Goal: Obtain resource: Download file/media

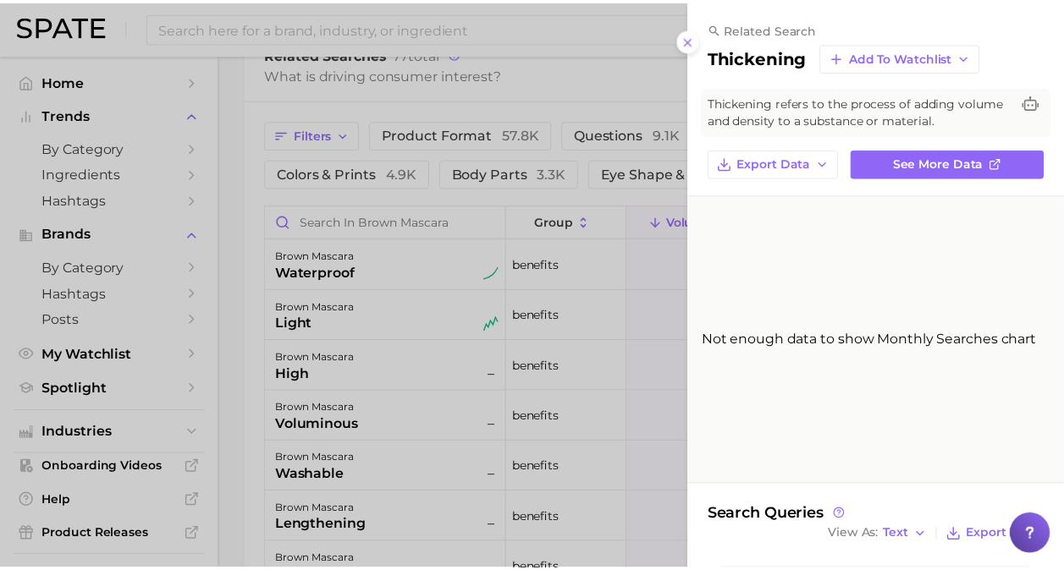
scroll to position [78, 0]
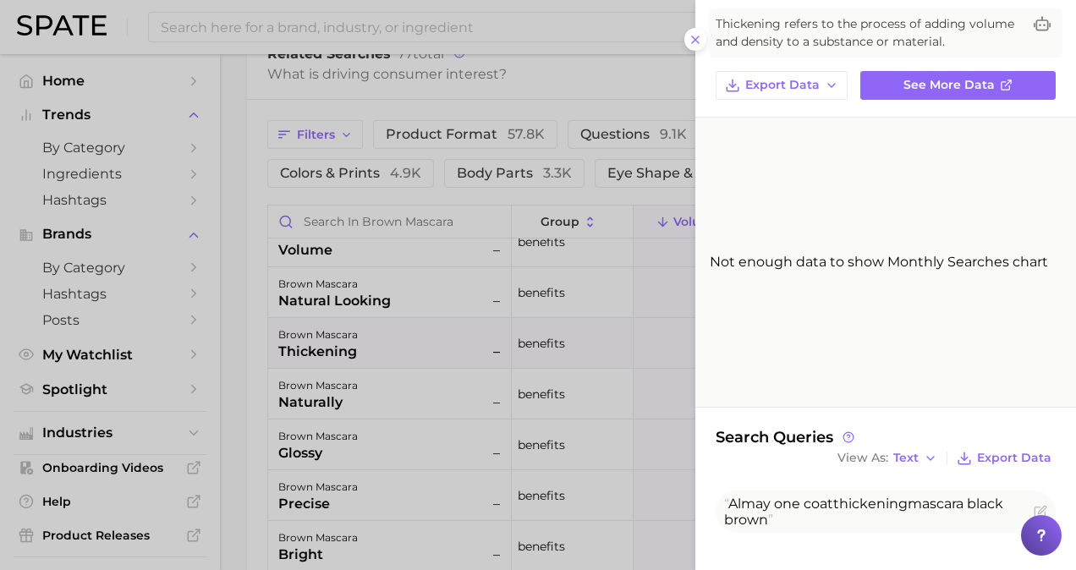
click at [185, 151] on div at bounding box center [538, 285] width 1076 height 570
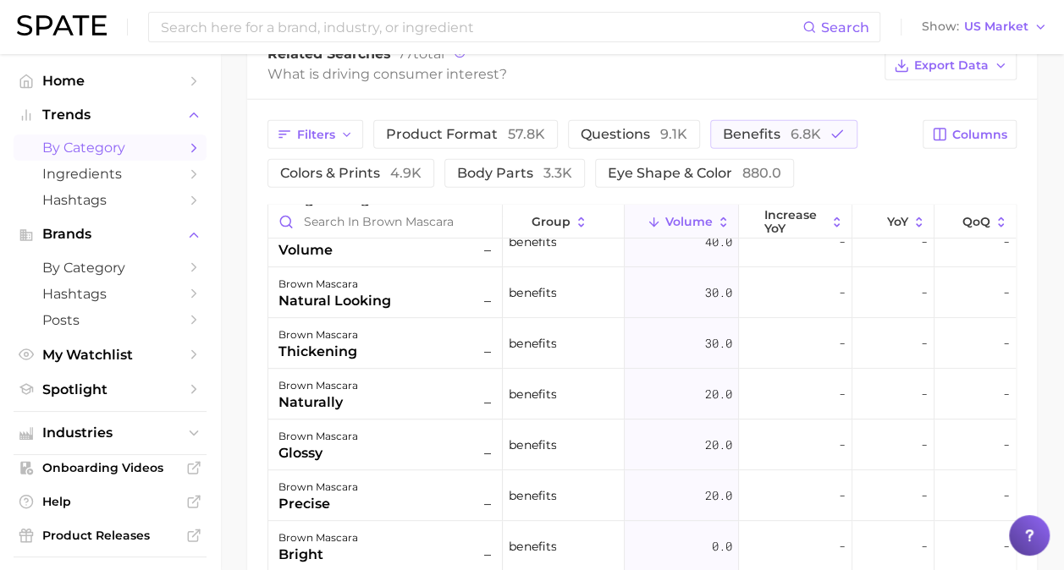
click at [157, 143] on span "by Category" at bounding box center [109, 148] width 135 height 16
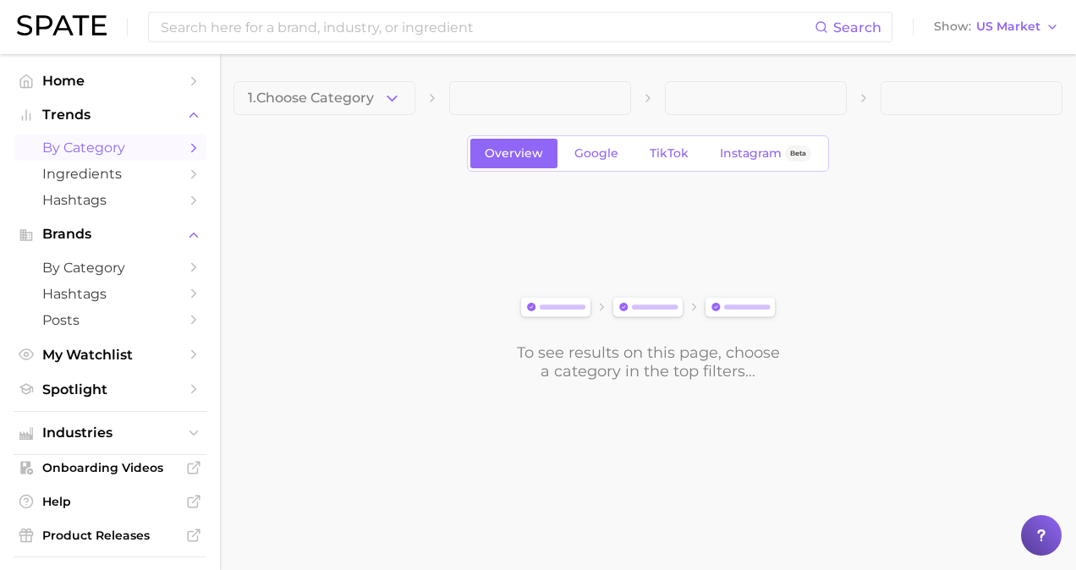
click at [300, 115] on div "1. Choose Category Overview Google TikTok Instagram Beta To see results on this…" at bounding box center [648, 231] width 829 height 300
click at [317, 93] on span "1. Choose Category" at bounding box center [311, 98] width 126 height 15
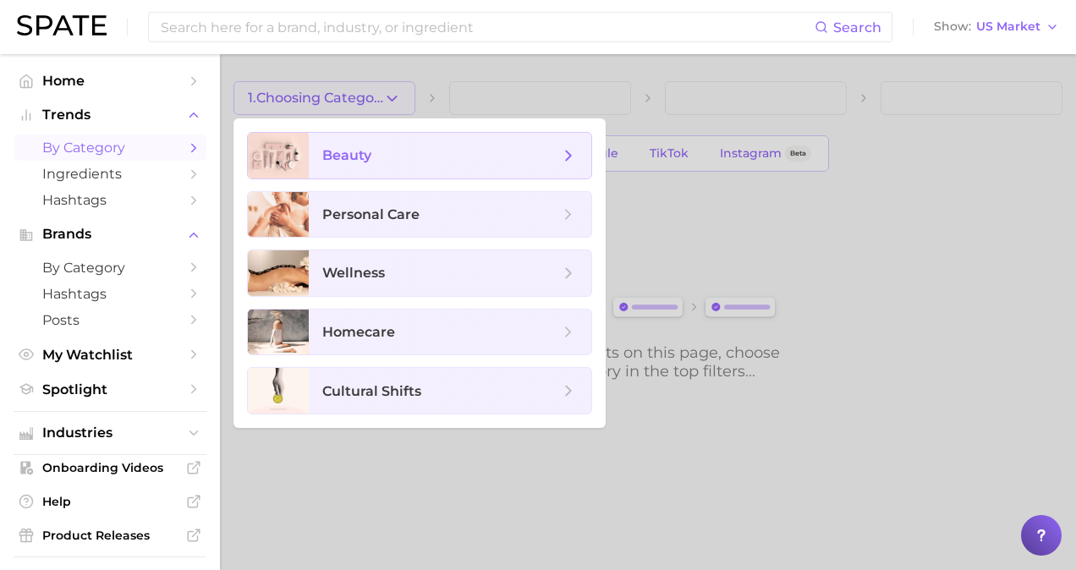
click at [417, 145] on span "beauty" at bounding box center [450, 156] width 283 height 46
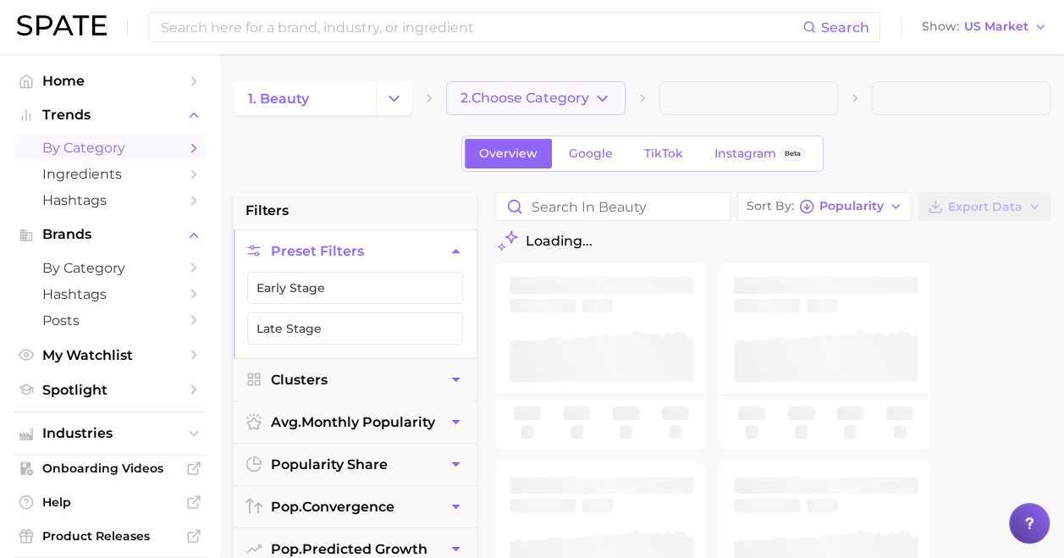
click at [520, 110] on button "2. Choose Category" at bounding box center [535, 98] width 179 height 34
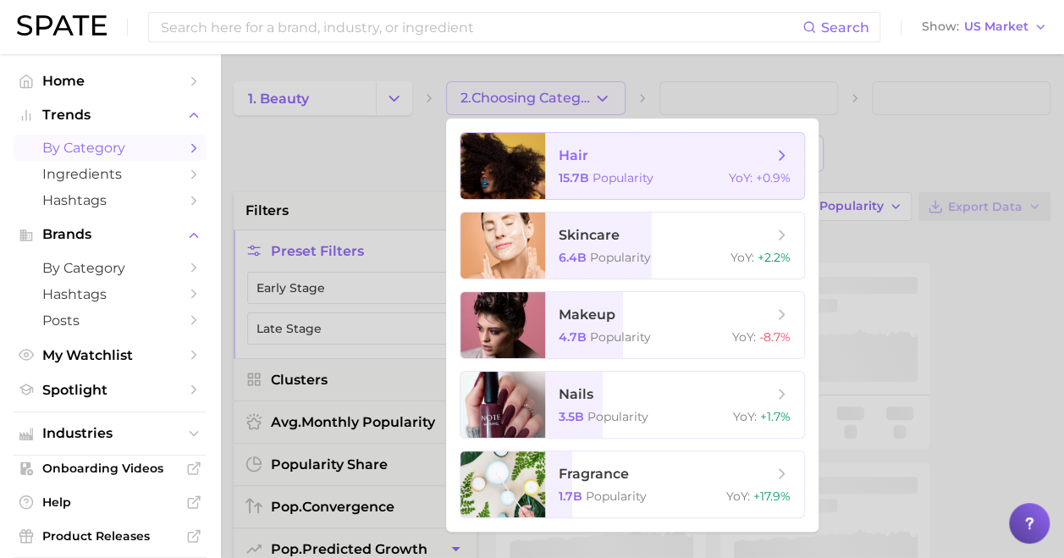
click at [579, 153] on span "hair" at bounding box center [574, 155] width 30 height 16
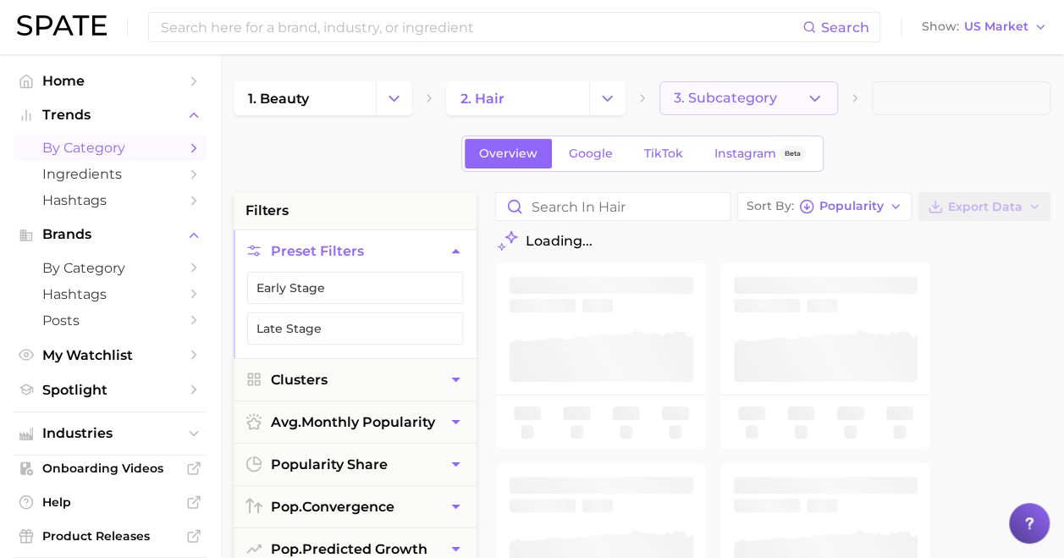
click at [721, 107] on button "3. Subcategory" at bounding box center [748, 98] width 179 height 34
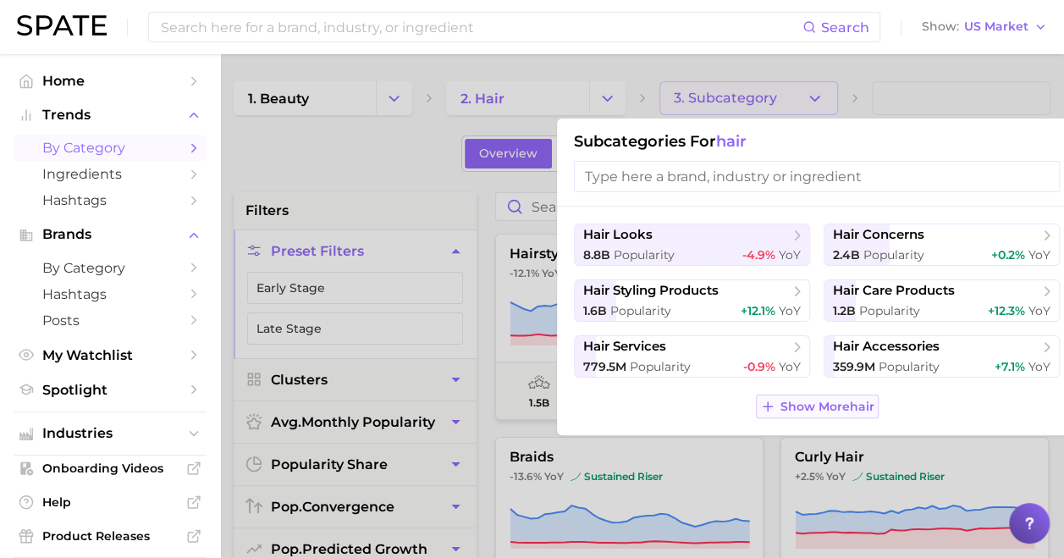
click at [825, 401] on span "Show More hair" at bounding box center [827, 406] width 94 height 14
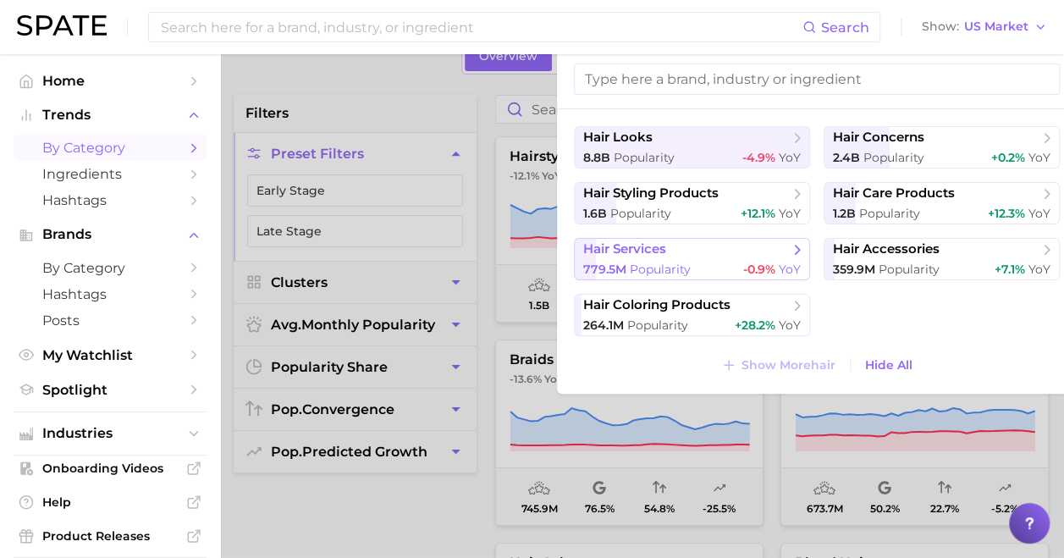
scroll to position [102, 0]
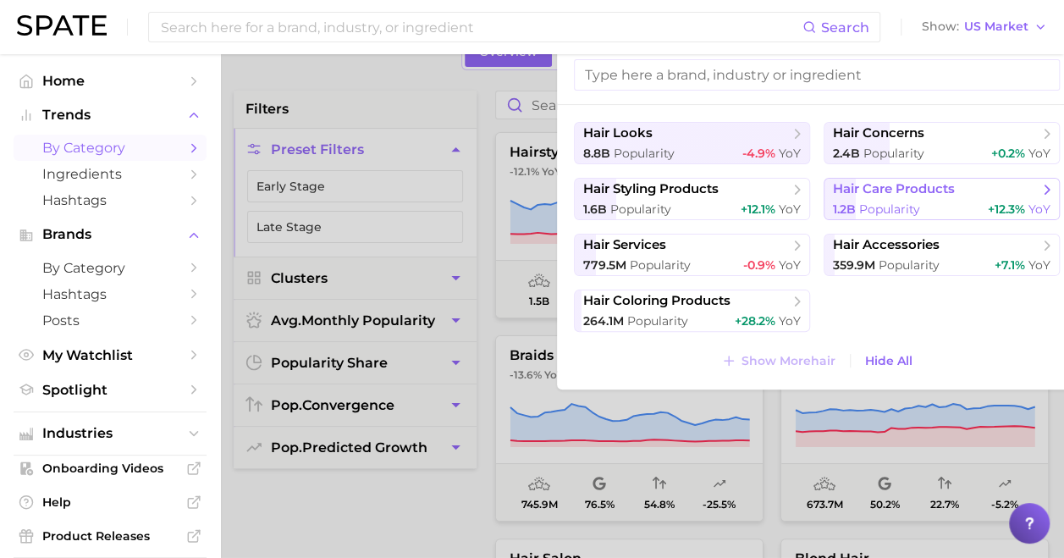
click at [865, 196] on span "hair care products" at bounding box center [936, 189] width 206 height 17
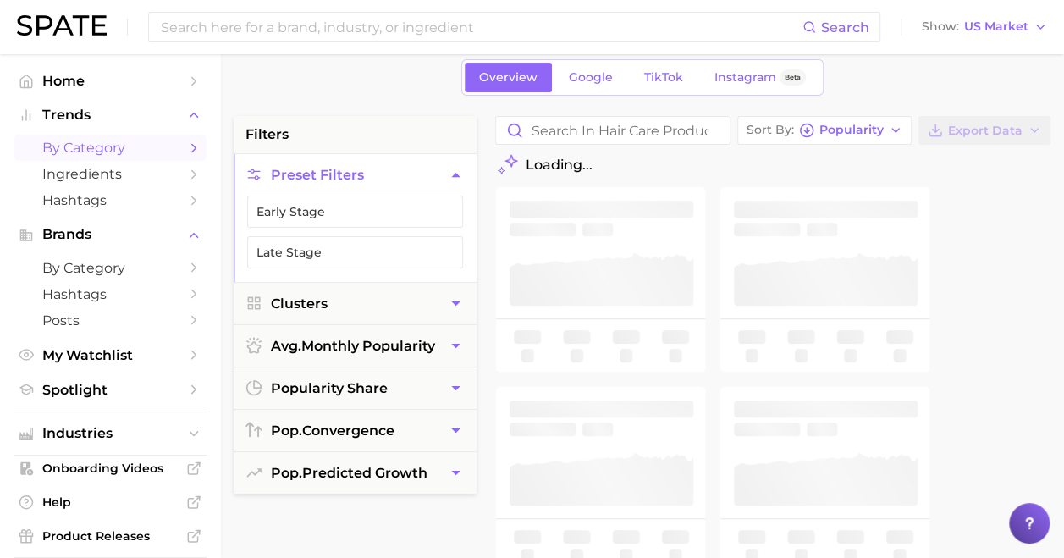
scroll to position [78, 0]
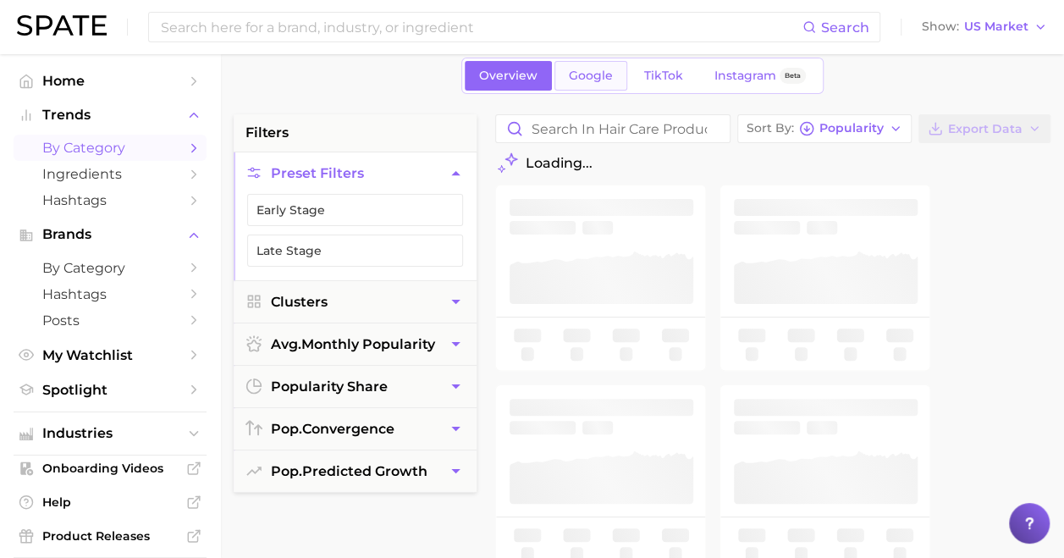
click at [594, 71] on span "Google" at bounding box center [591, 76] width 44 height 14
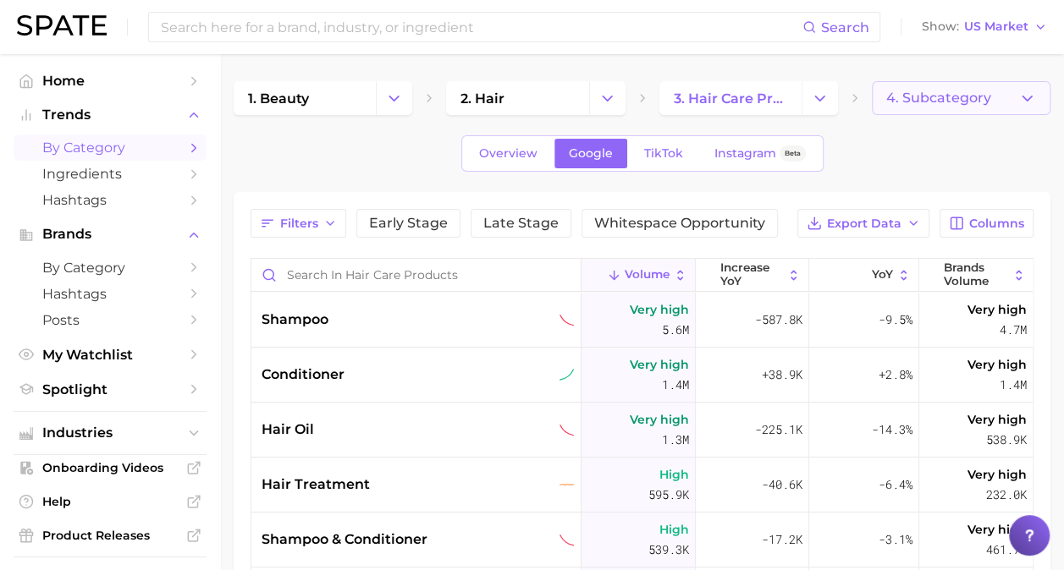
click at [944, 99] on span "4. Subcategory" at bounding box center [938, 98] width 105 height 15
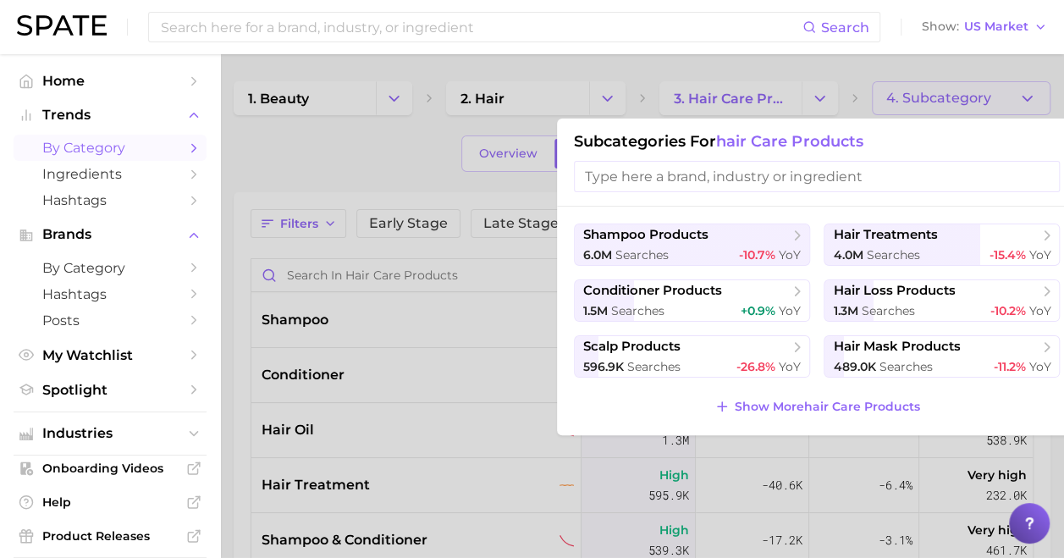
click at [360, 523] on div at bounding box center [532, 279] width 1064 height 558
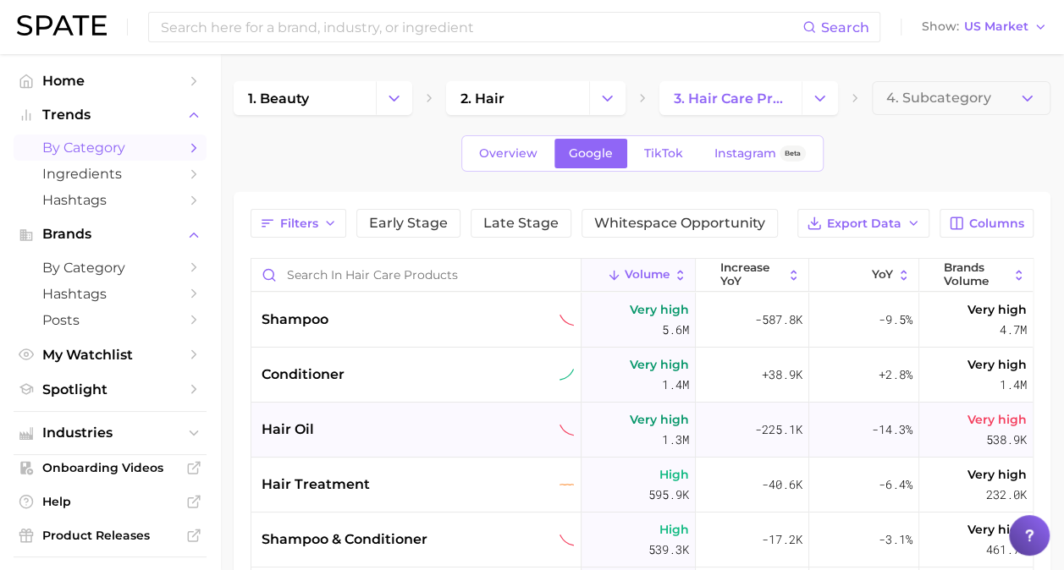
click at [399, 427] on div "hair oil" at bounding box center [418, 430] width 313 height 20
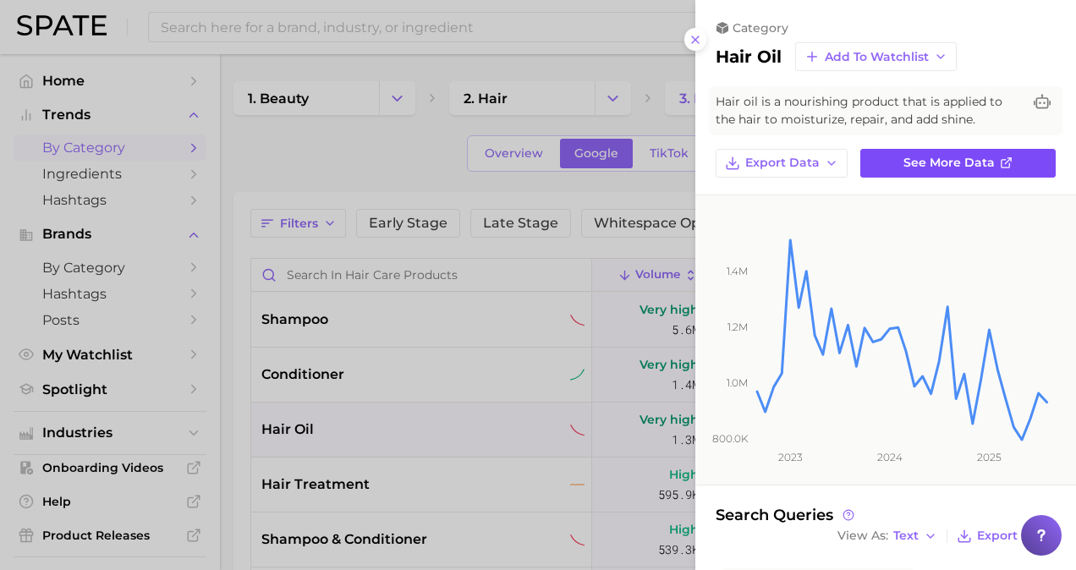
click at [902, 173] on link "See more data" at bounding box center [958, 163] width 195 height 29
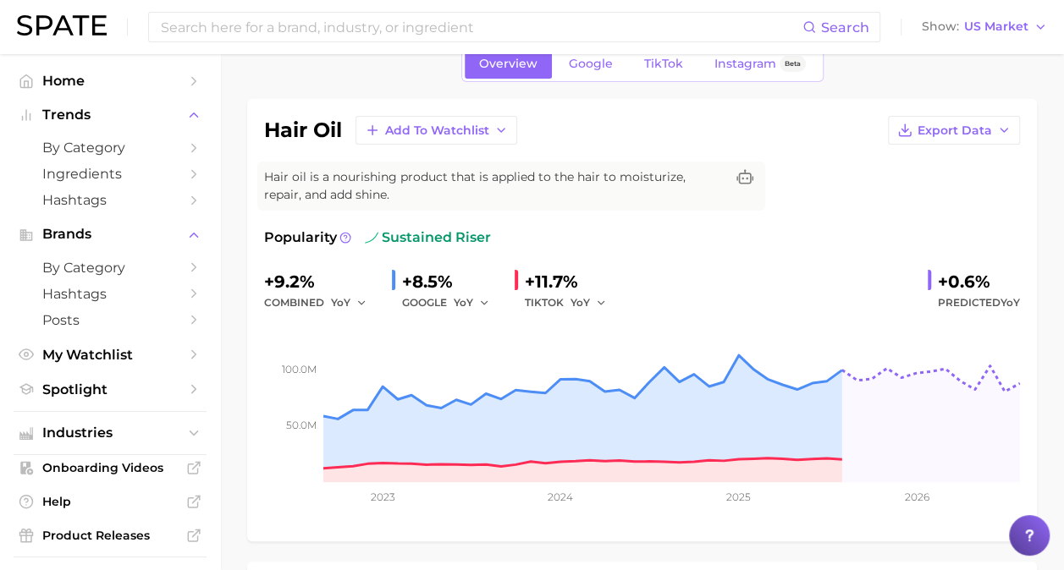
scroll to position [124, 0]
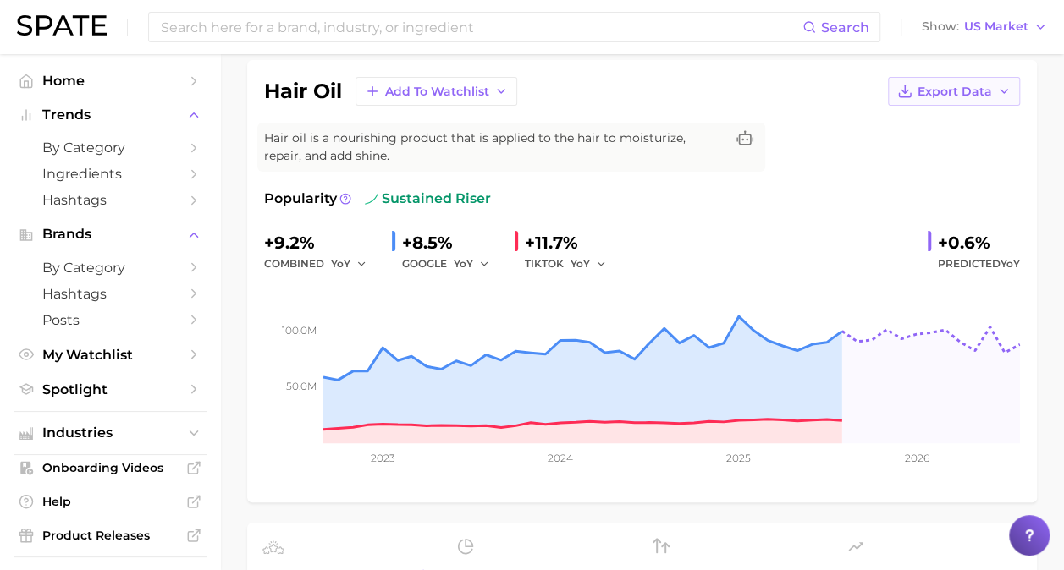
click at [999, 93] on icon "button" at bounding box center [1004, 92] width 14 height 14
click at [943, 157] on span "Time Series Image" at bounding box center [918, 153] width 113 height 14
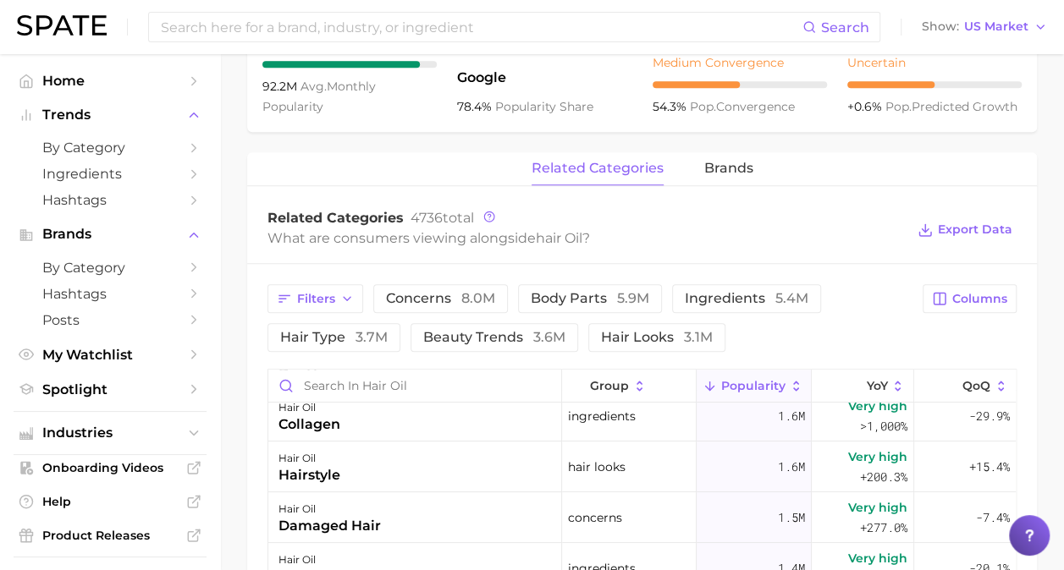
scroll to position [220, 0]
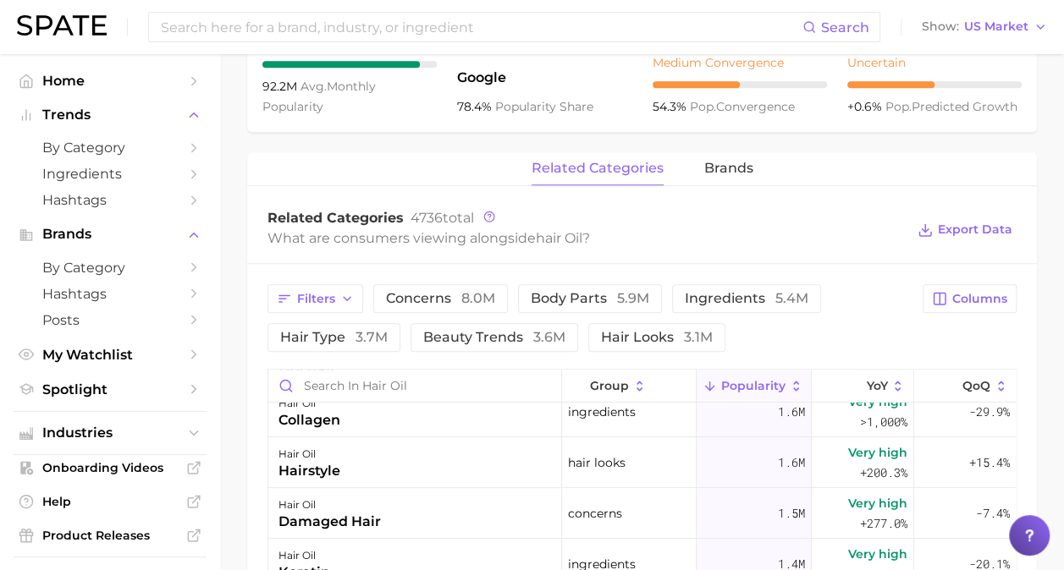
click at [244, 531] on main "1. hair 2. hair care products 3. hair treatments 4. hair oil Overview Google Ti…" at bounding box center [642, 205] width 844 height 1678
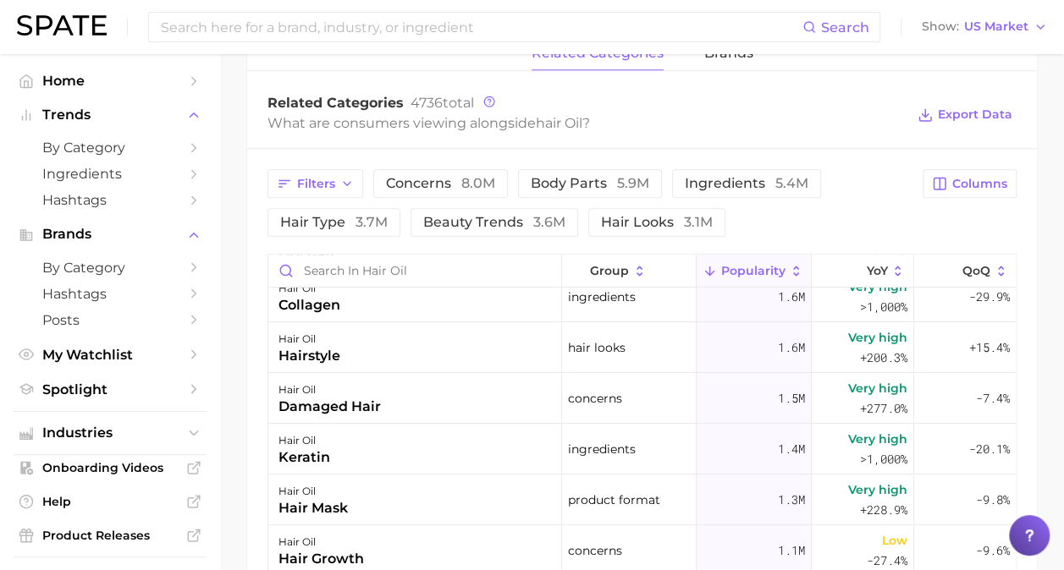
scroll to position [808, 0]
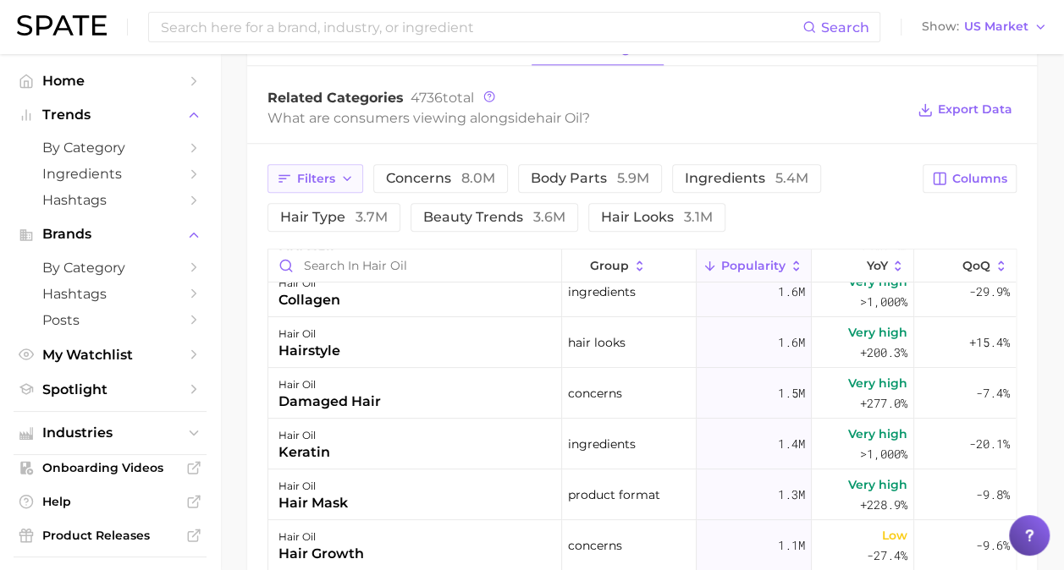
click at [308, 184] on button "Filters" at bounding box center [315, 178] width 96 height 29
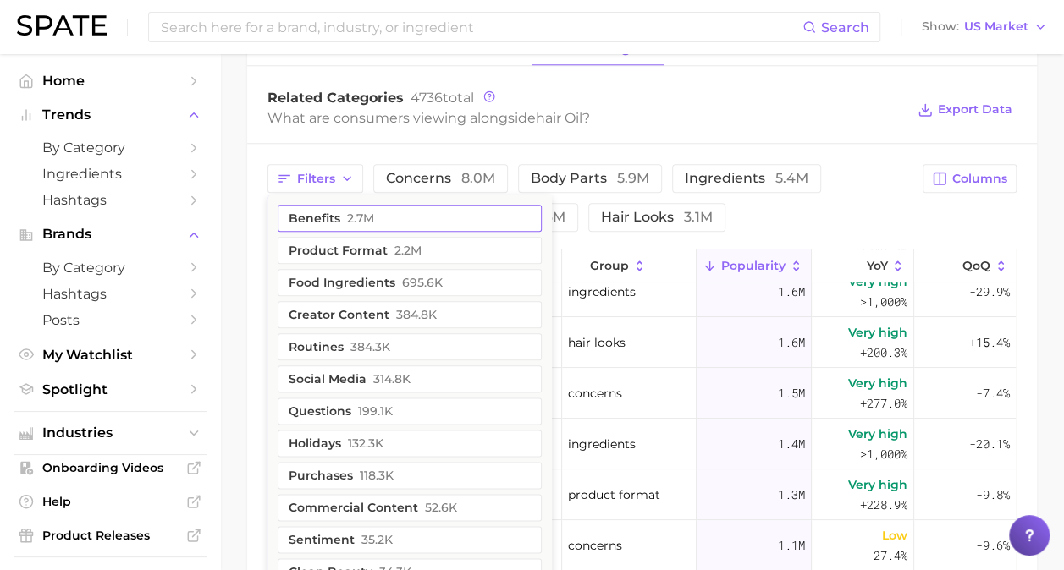
click at [370, 218] on span "2.7m" at bounding box center [360, 219] width 27 height 14
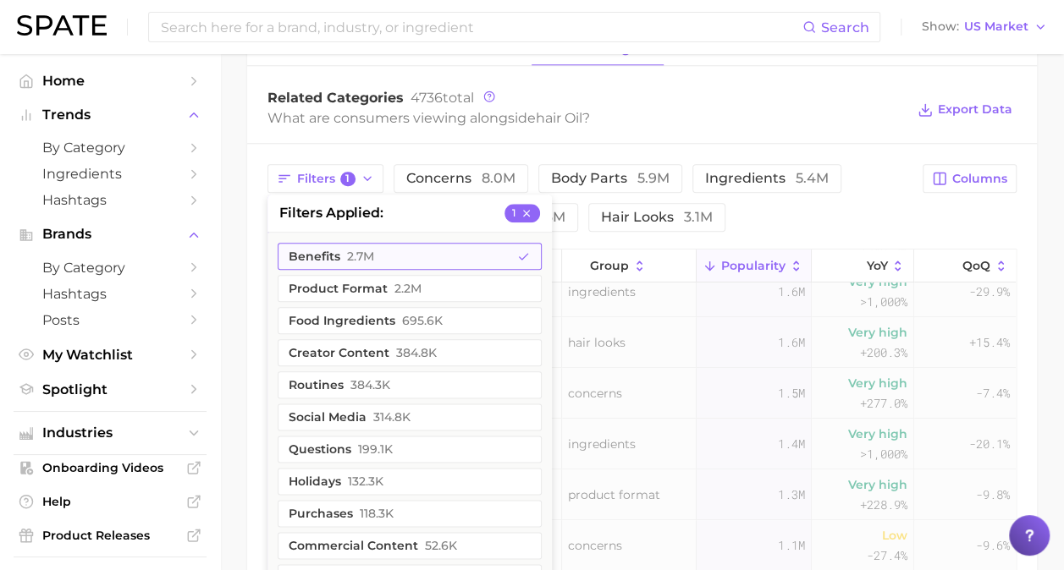
scroll to position [0, 0]
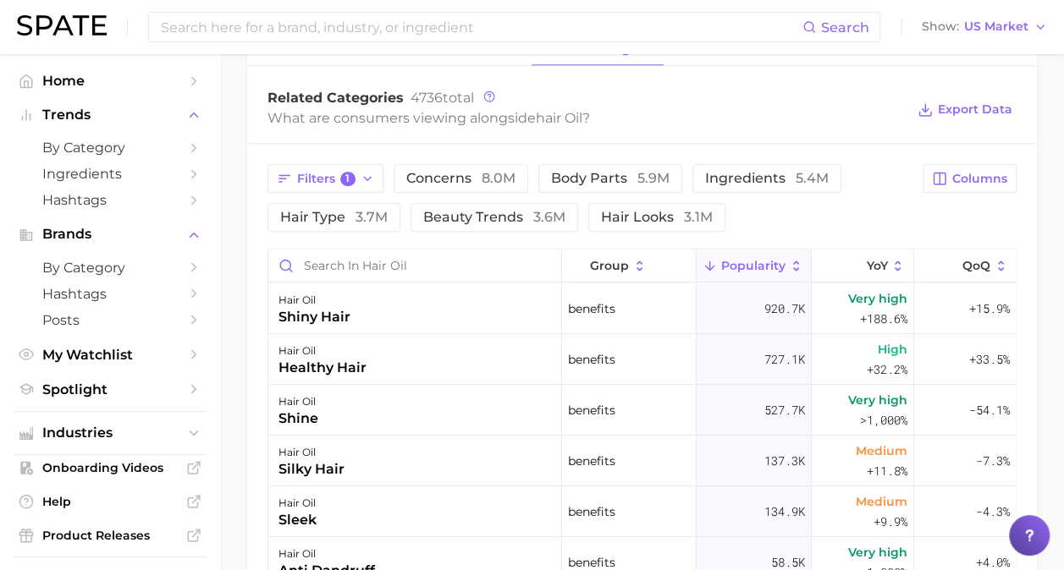
click at [897, 206] on div "Filters 1 concerns 8.0m body parts 5.9m ingredients 5.4m hair type 3.7m beauty …" at bounding box center [589, 198] width 645 height 68
click at [944, 118] on button "Export Data" at bounding box center [964, 110] width 103 height 24
click at [249, 366] on div "Filters 1 concerns 8.0m body parts 5.9m ingredients 5.4m hair type 3.7m beauty …" at bounding box center [642, 492] width 790 height 696
click at [344, 183] on span "1" at bounding box center [347, 179] width 15 height 15
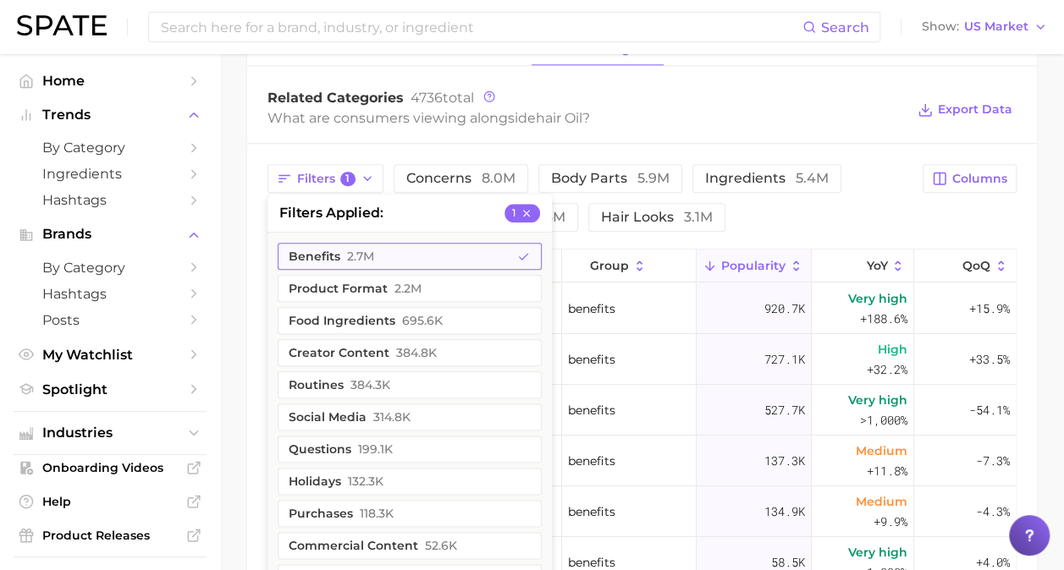
click at [354, 260] on span "2.7m" at bounding box center [360, 257] width 27 height 14
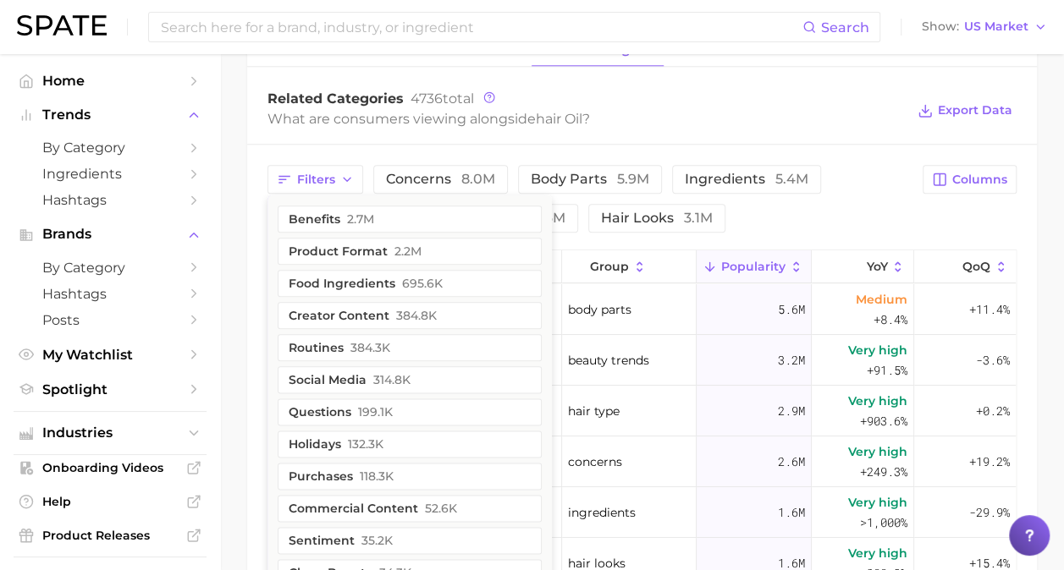
scroll to position [807, 0]
click at [467, 184] on span "8.0m" at bounding box center [478, 180] width 34 height 16
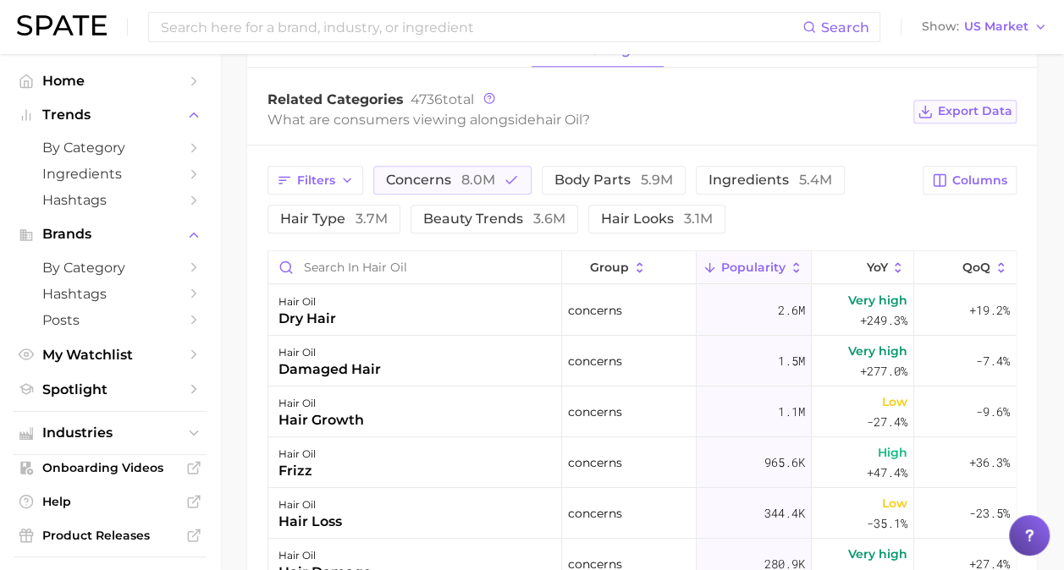
click at [972, 120] on button "Export Data" at bounding box center [964, 112] width 103 height 24
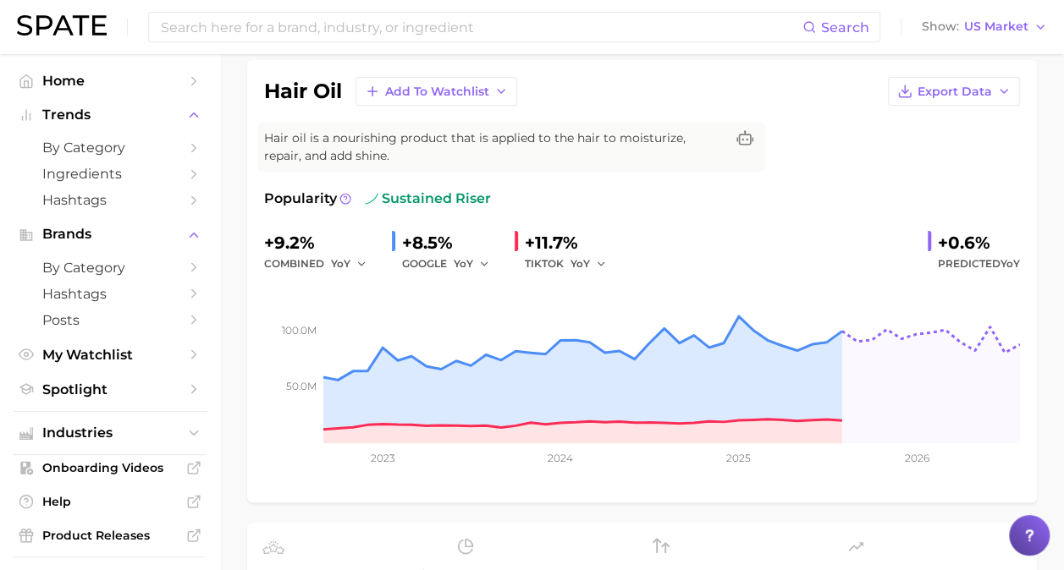
scroll to position [41, 0]
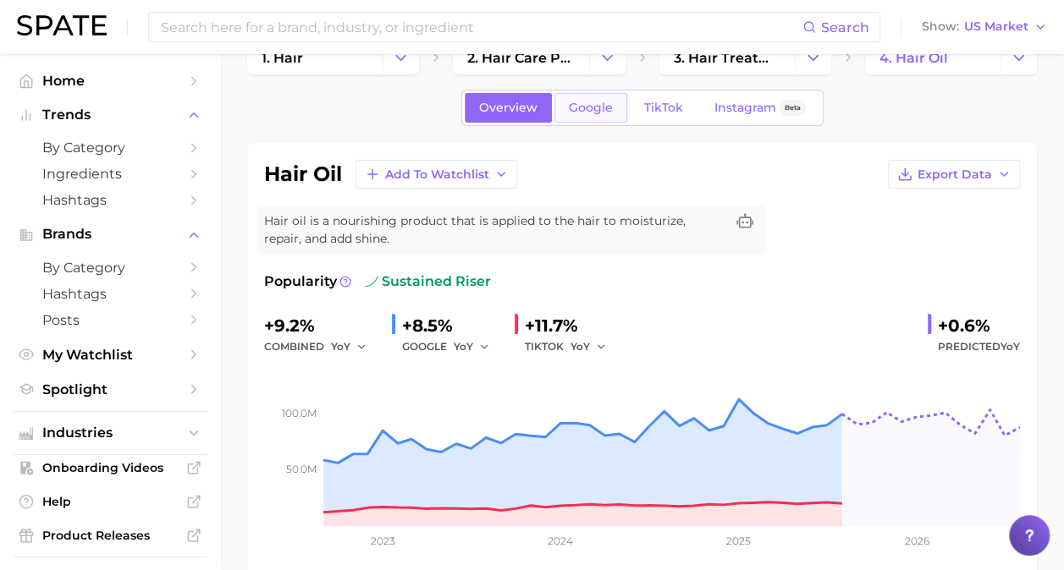
click at [570, 120] on link "Google" at bounding box center [590, 108] width 73 height 30
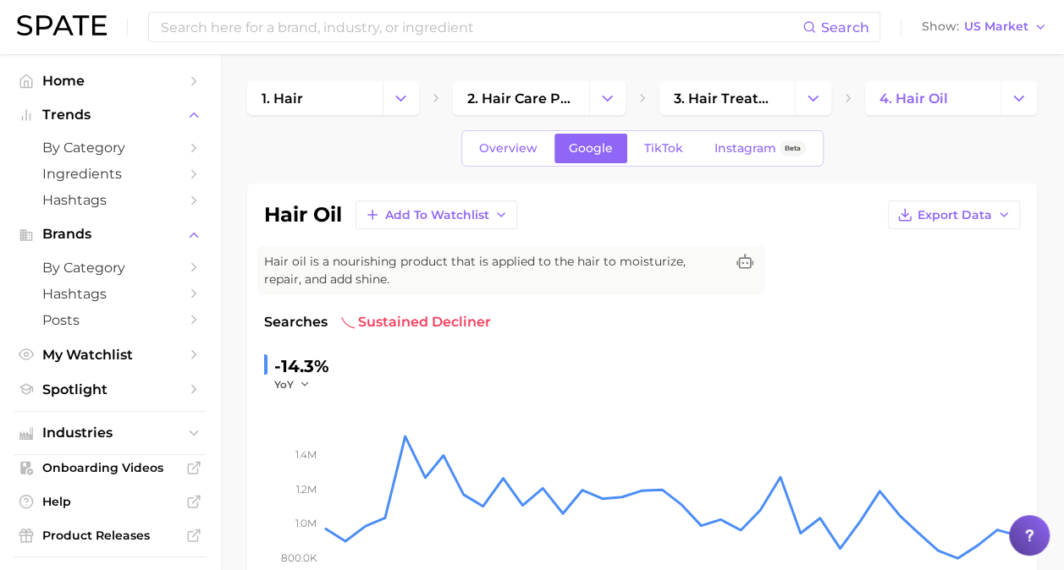
scroll to position [41, 0]
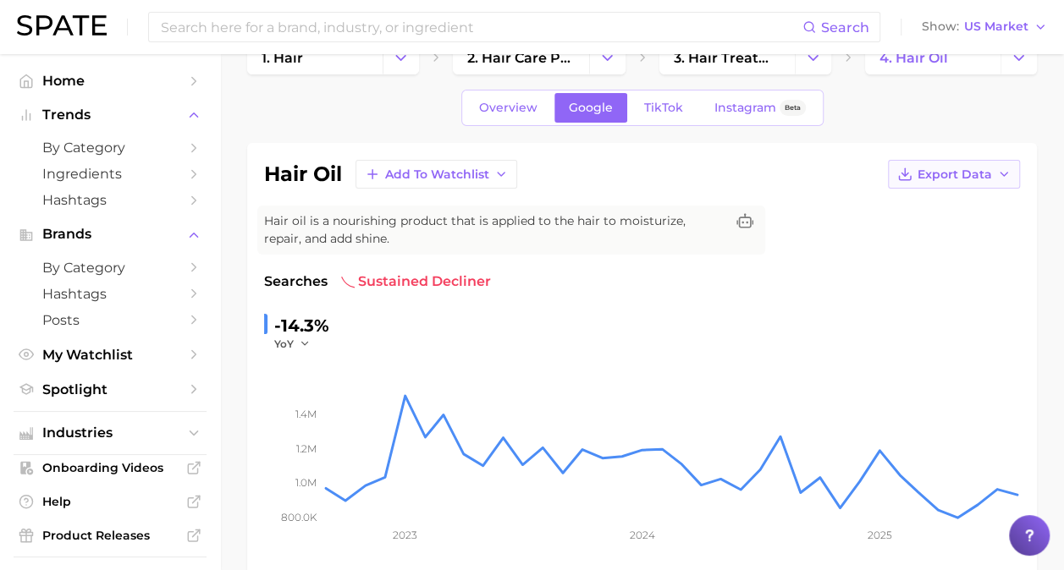
click at [928, 171] on span "Export Data" at bounding box center [954, 175] width 74 height 14
click at [889, 231] on span "Time Series Image" at bounding box center [918, 236] width 113 height 14
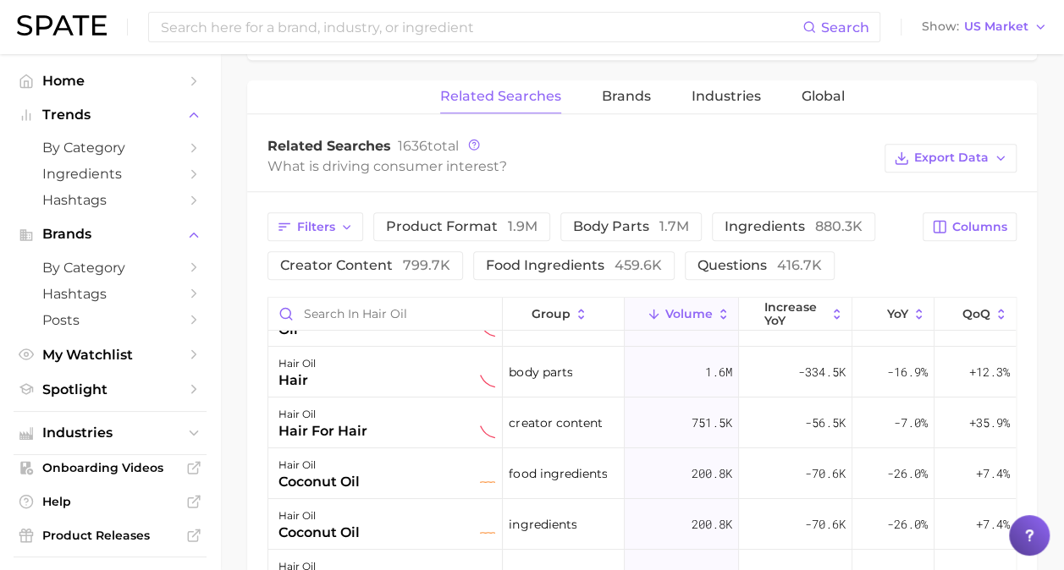
scroll to position [36, 0]
click at [625, 186] on div "Related Searches 1636 total What is driving consumer interest? Export Data" at bounding box center [642, 158] width 790 height 68
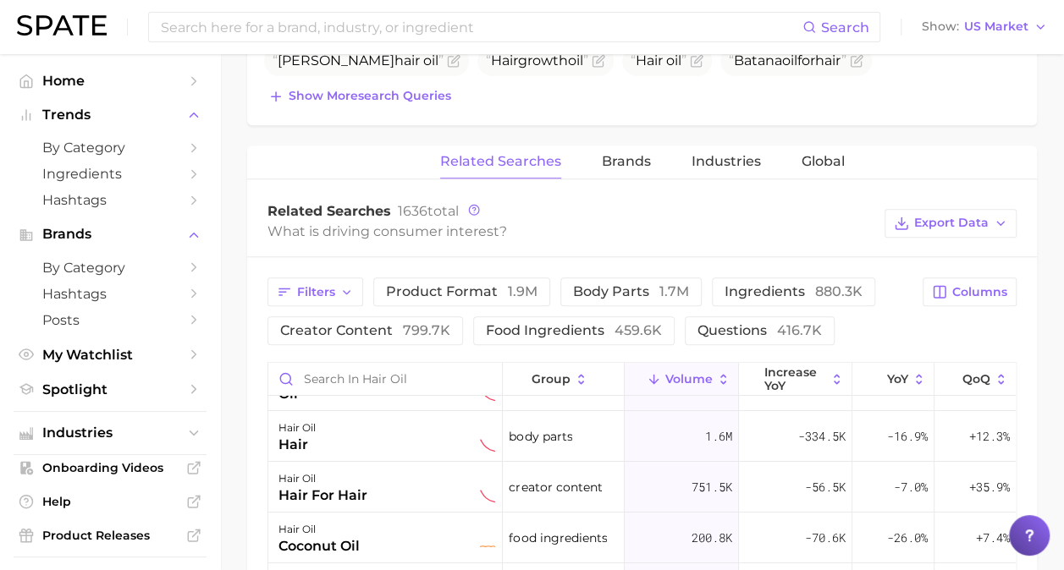
scroll to position [716, 0]
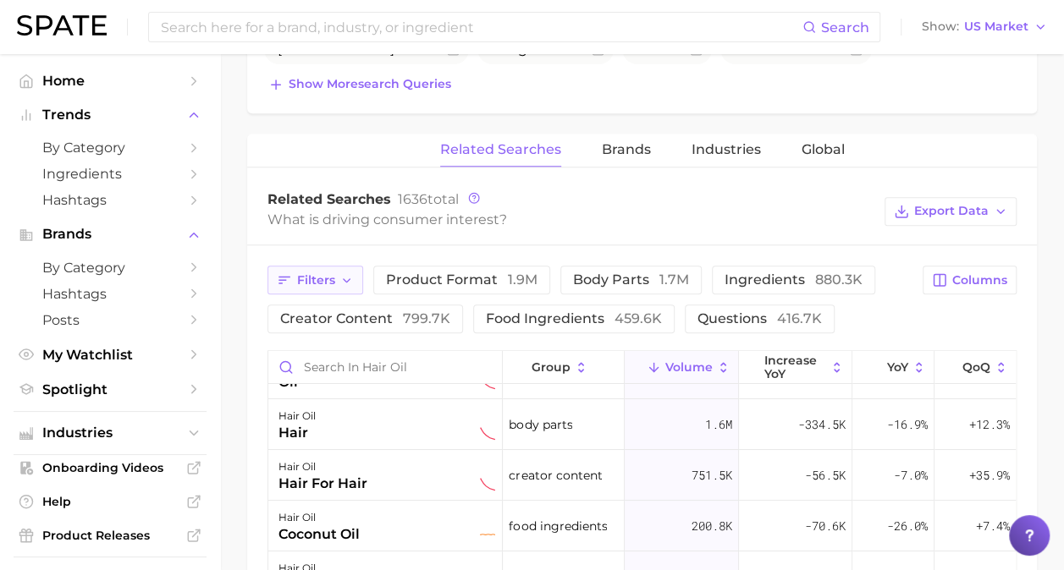
click at [315, 288] on button "Filters" at bounding box center [315, 280] width 96 height 29
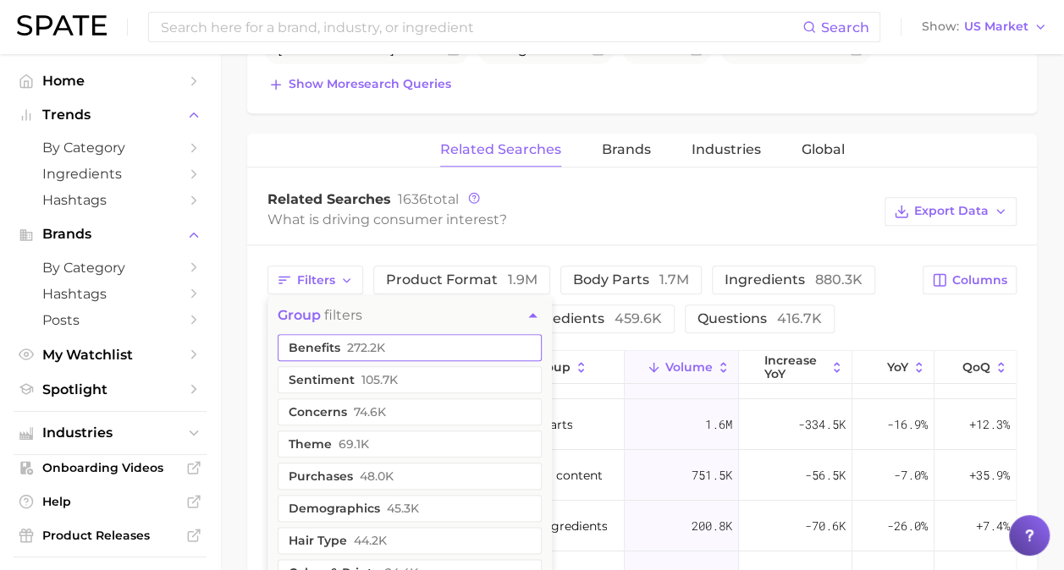
click at [347, 337] on button "benefits 272.2k" at bounding box center [410, 347] width 264 height 27
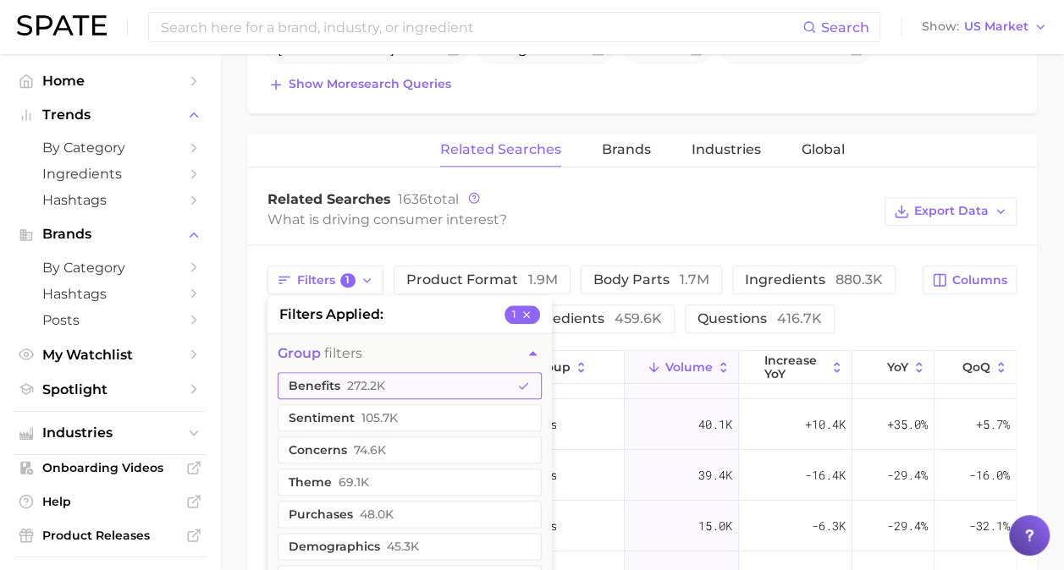
scroll to position [0, 0]
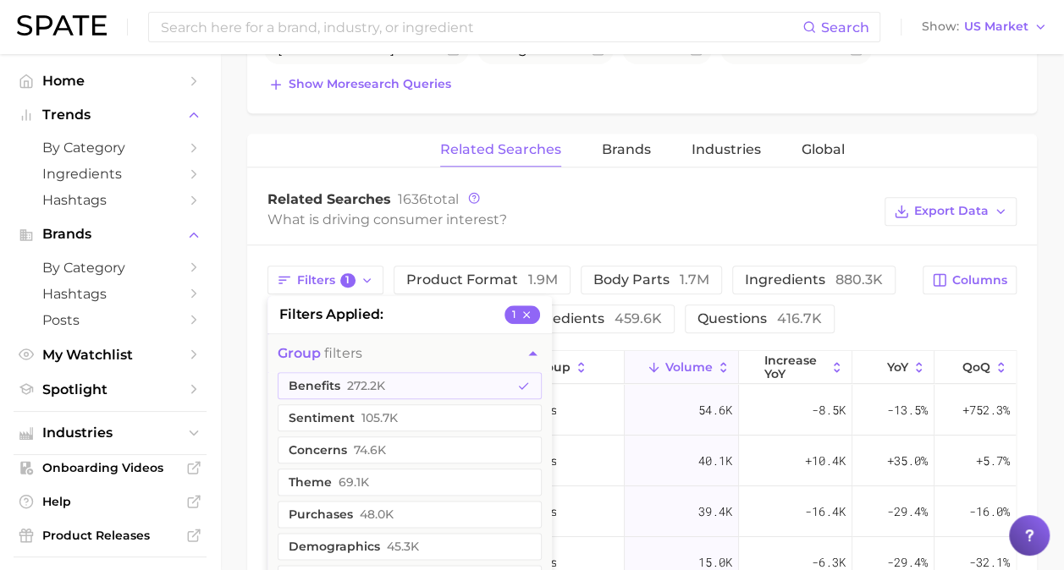
click at [836, 208] on div "What is driving consumer interest?" at bounding box center [571, 219] width 608 height 23
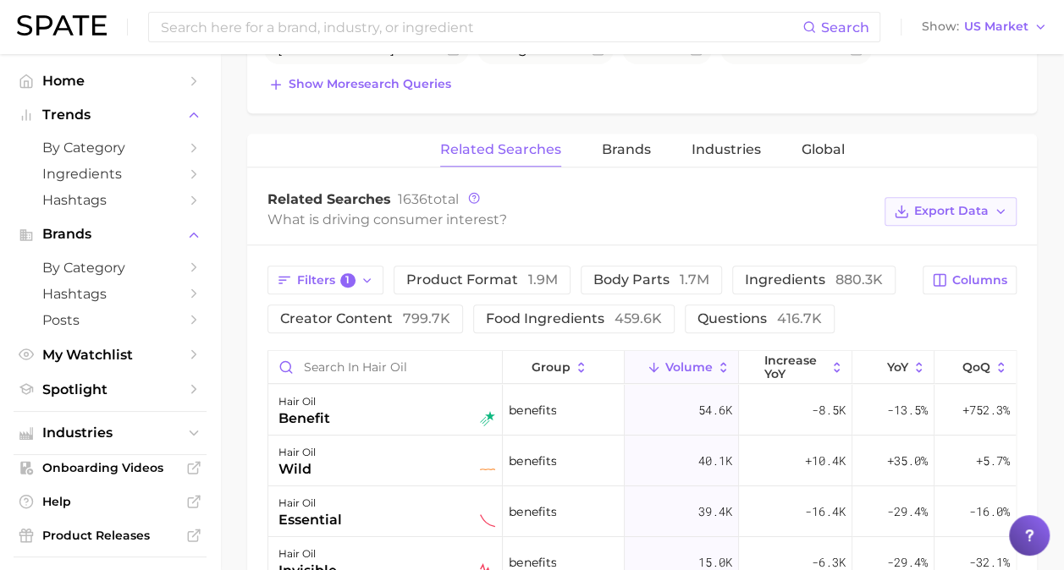
click at [942, 214] on span "Export Data" at bounding box center [951, 211] width 74 height 14
click at [919, 268] on span "Time Series CSV" at bounding box center [908, 273] width 99 height 14
click at [984, 213] on span "Export Data" at bounding box center [951, 211] width 74 height 14
click at [942, 242] on span "Table Data CSV" at bounding box center [905, 242] width 93 height 14
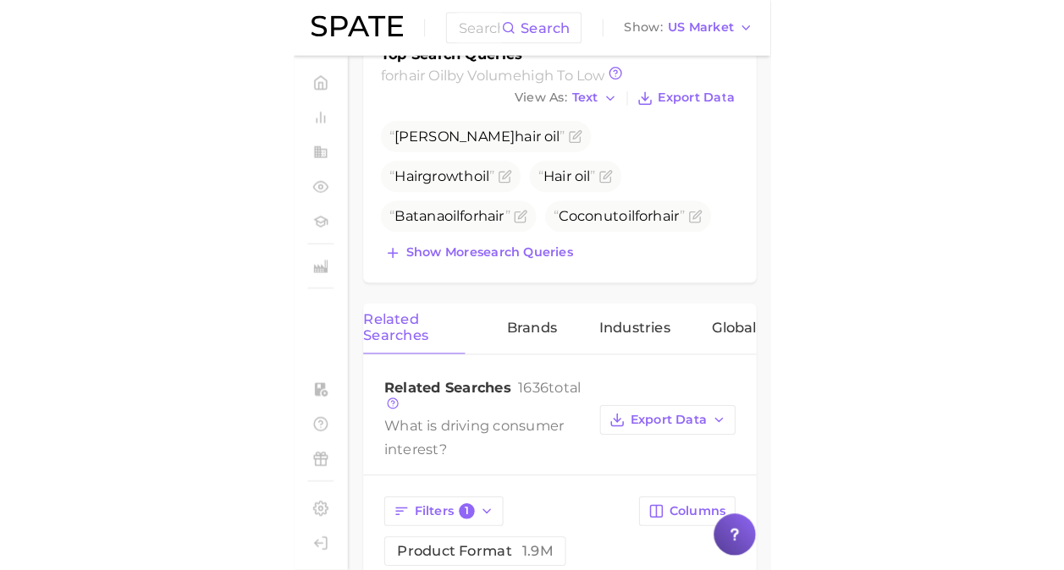
scroll to position [746, 0]
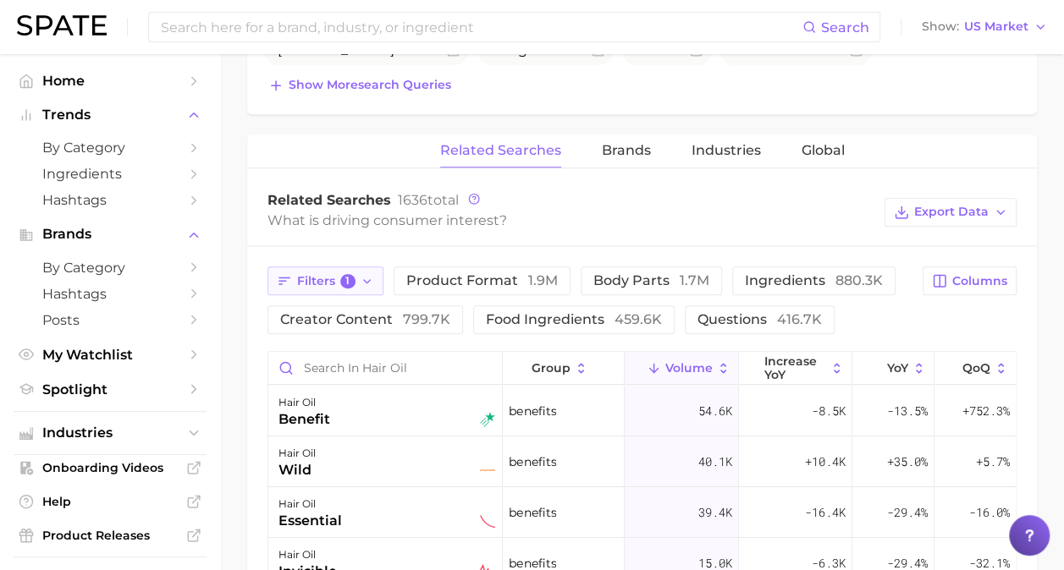
click at [324, 274] on span "Filters 1" at bounding box center [326, 281] width 58 height 15
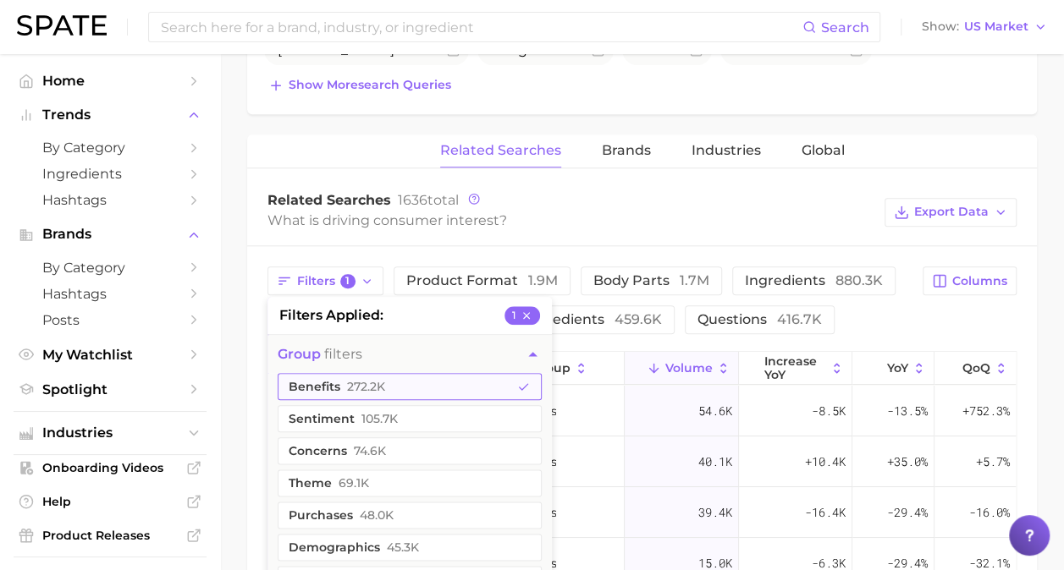
click at [352, 383] on span "272.2k" at bounding box center [366, 387] width 38 height 14
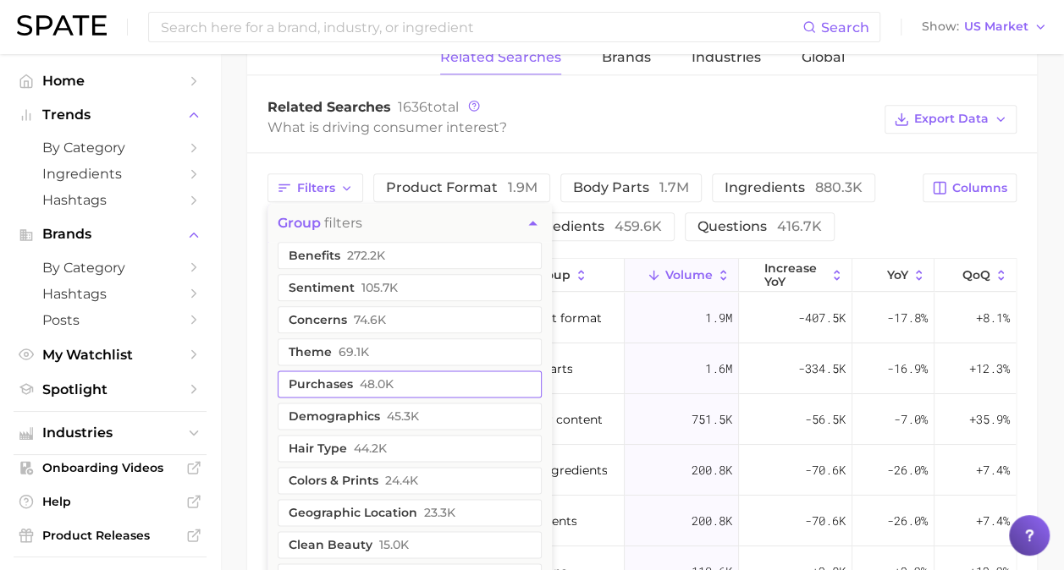
scroll to position [840, 0]
click at [354, 318] on span "74.6k" at bounding box center [370, 320] width 32 height 14
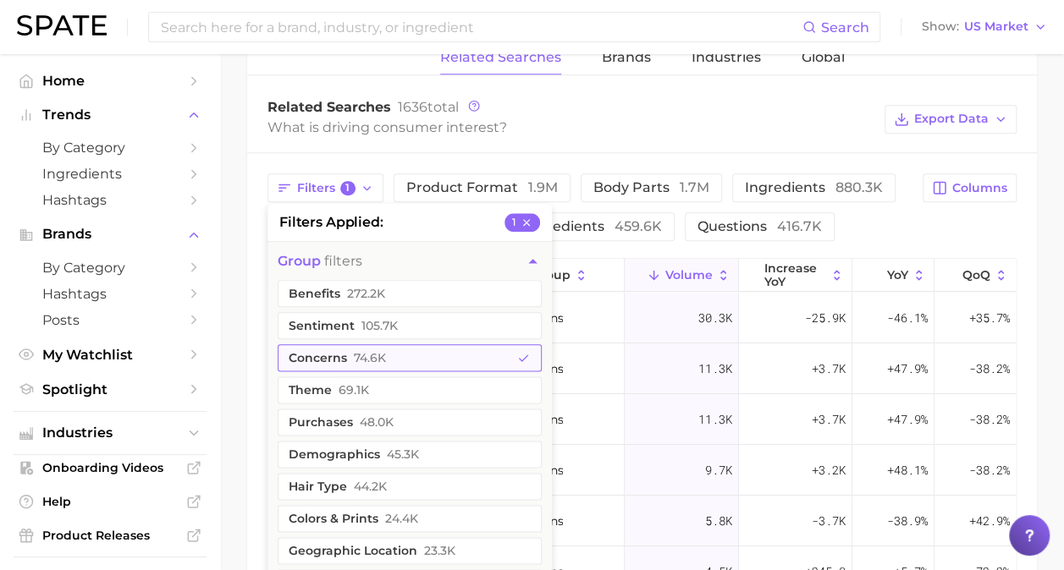
scroll to position [0, 0]
click at [872, 142] on div "Related Searches 1636 total What is driving consumer interest? Export Data" at bounding box center [642, 119] width 790 height 68
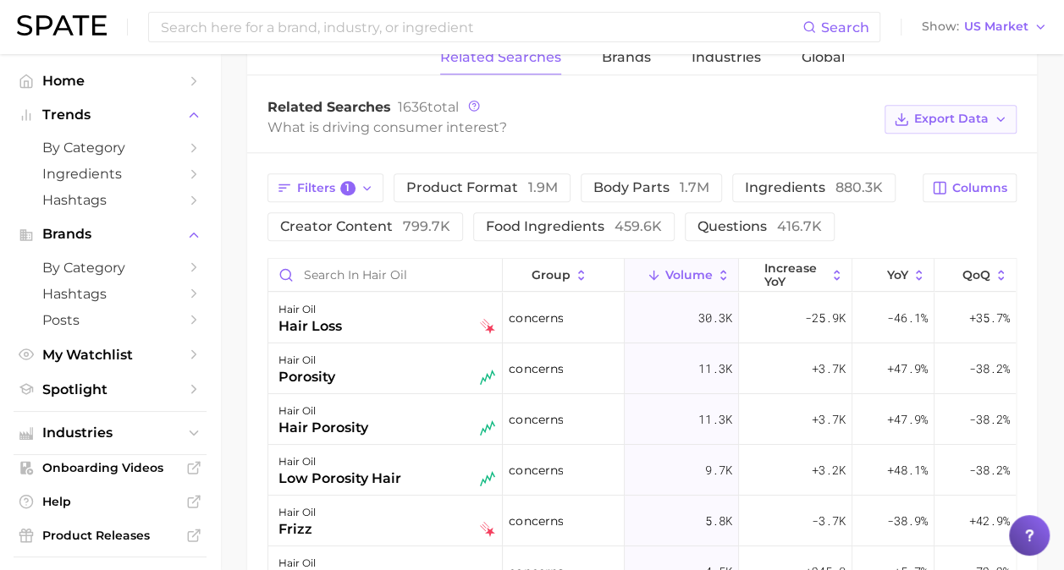
click at [944, 113] on span "Export Data" at bounding box center [951, 119] width 74 height 14
click at [939, 144] on span "Table Data CSV" at bounding box center [905, 150] width 93 height 14
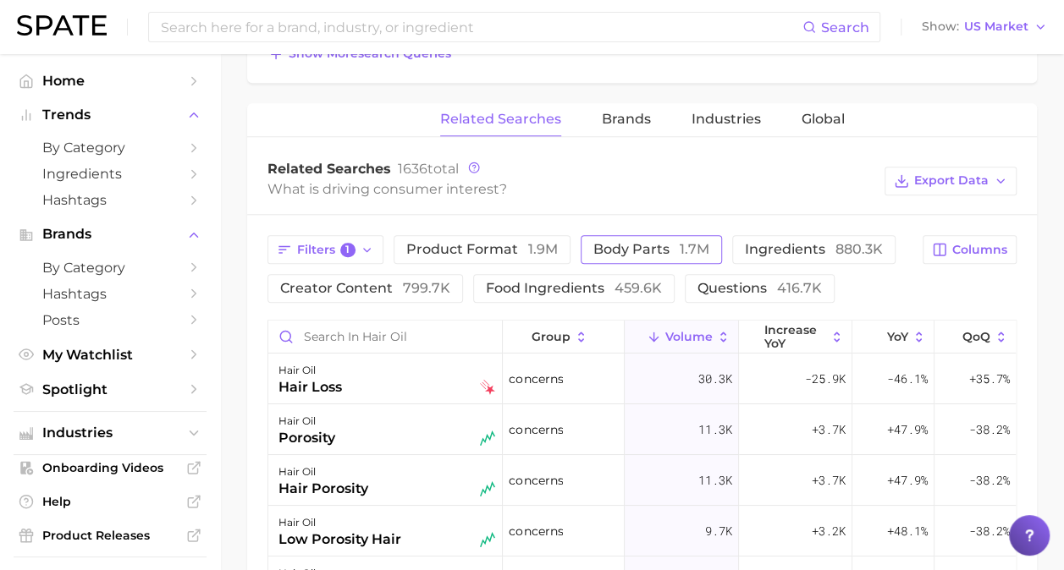
scroll to position [745, 0]
click at [732, 296] on button "questions 416.7k" at bounding box center [760, 290] width 150 height 29
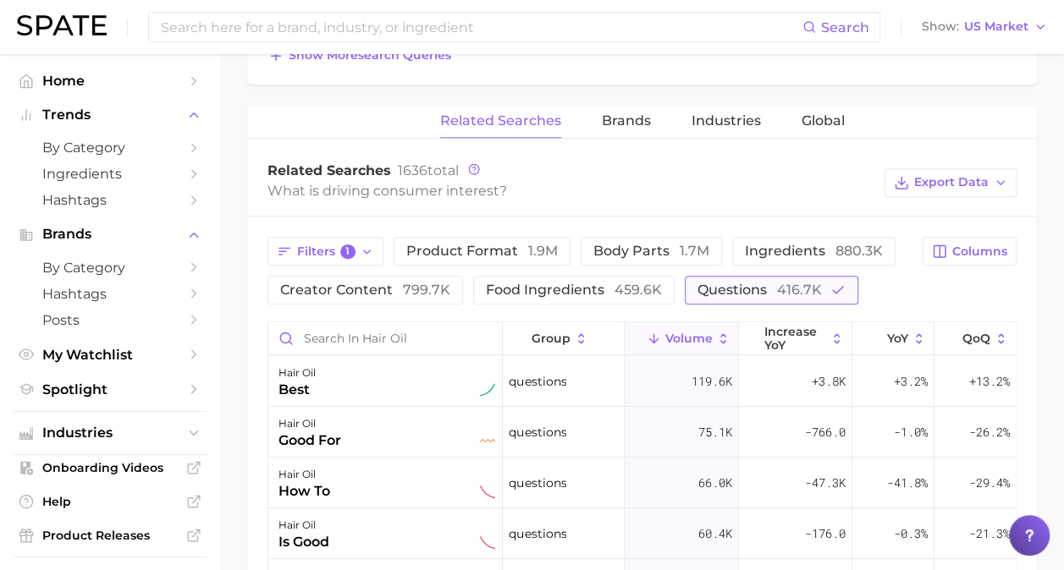
click at [732, 296] on button "questions 416.7k" at bounding box center [771, 290] width 173 height 29
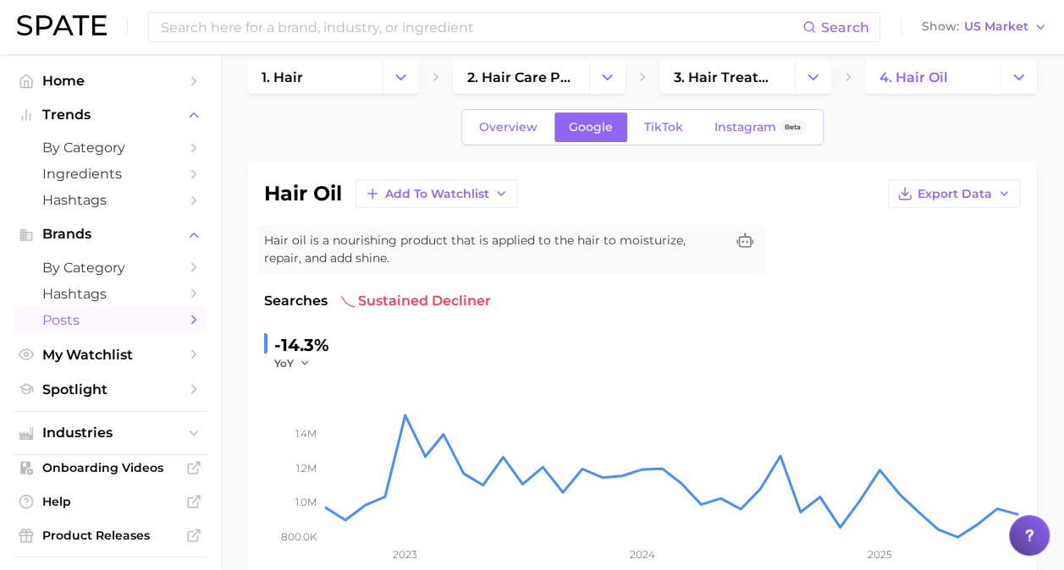
scroll to position [37, 0]
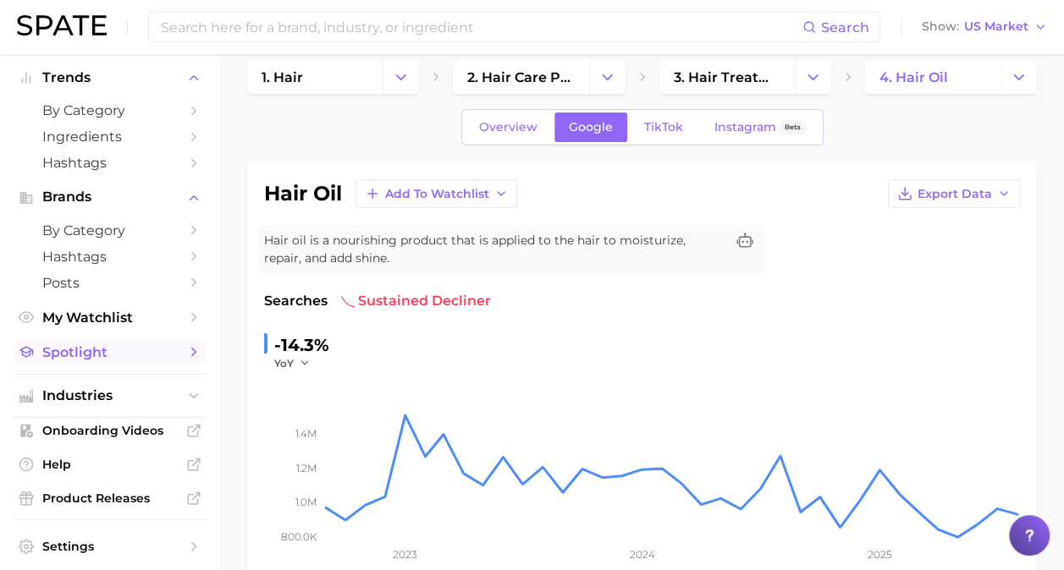
click at [179, 345] on link "Spotlight" at bounding box center [110, 352] width 193 height 26
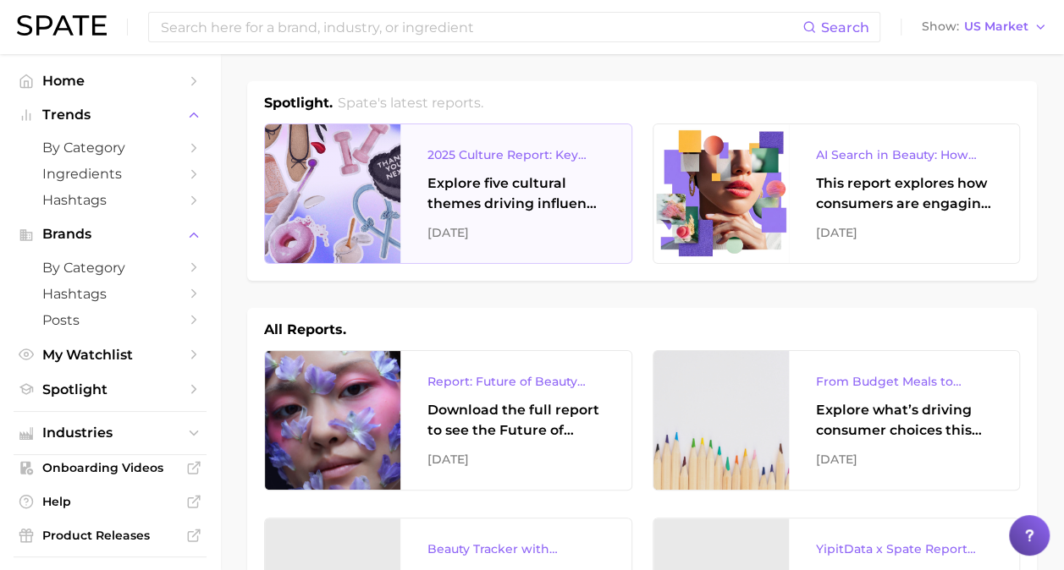
click at [339, 230] on div at bounding box center [332, 193] width 135 height 139
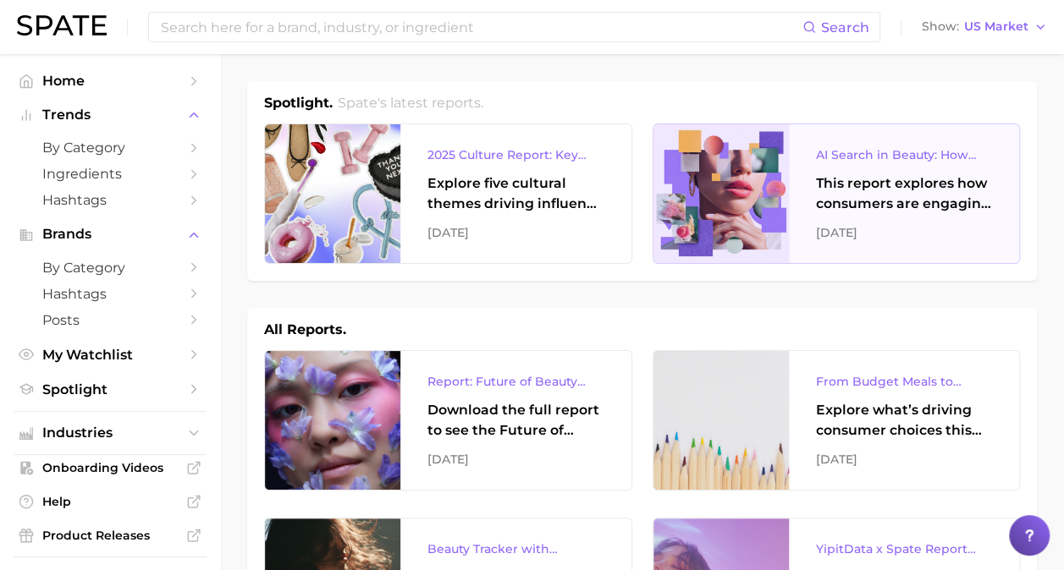
click at [816, 196] on div "This report explores how consumers are engaging with AI-powered search tools — …" at bounding box center [904, 193] width 177 height 41
